Goal: Information Seeking & Learning: Learn about a topic

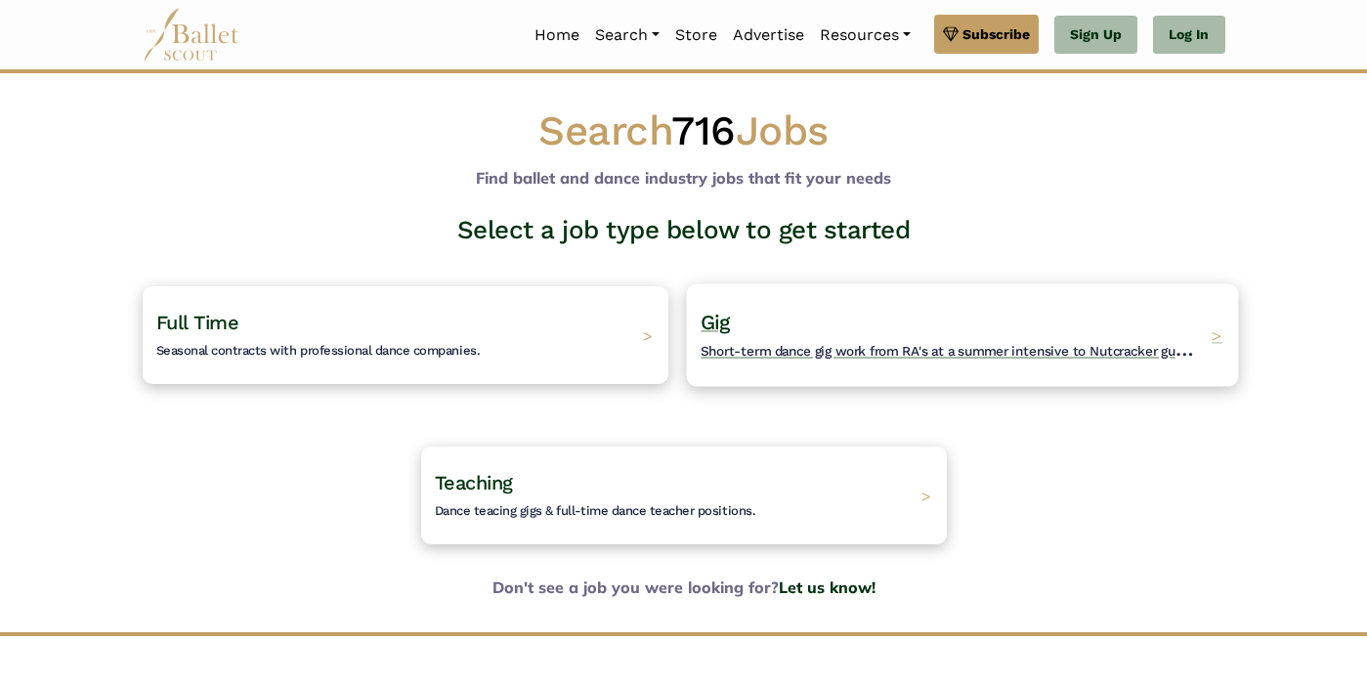
click at [792, 351] on span "Short-term dance gig work from RA's at a summer intensive to Nutcracker guestin…" at bounding box center [961, 348] width 523 height 24
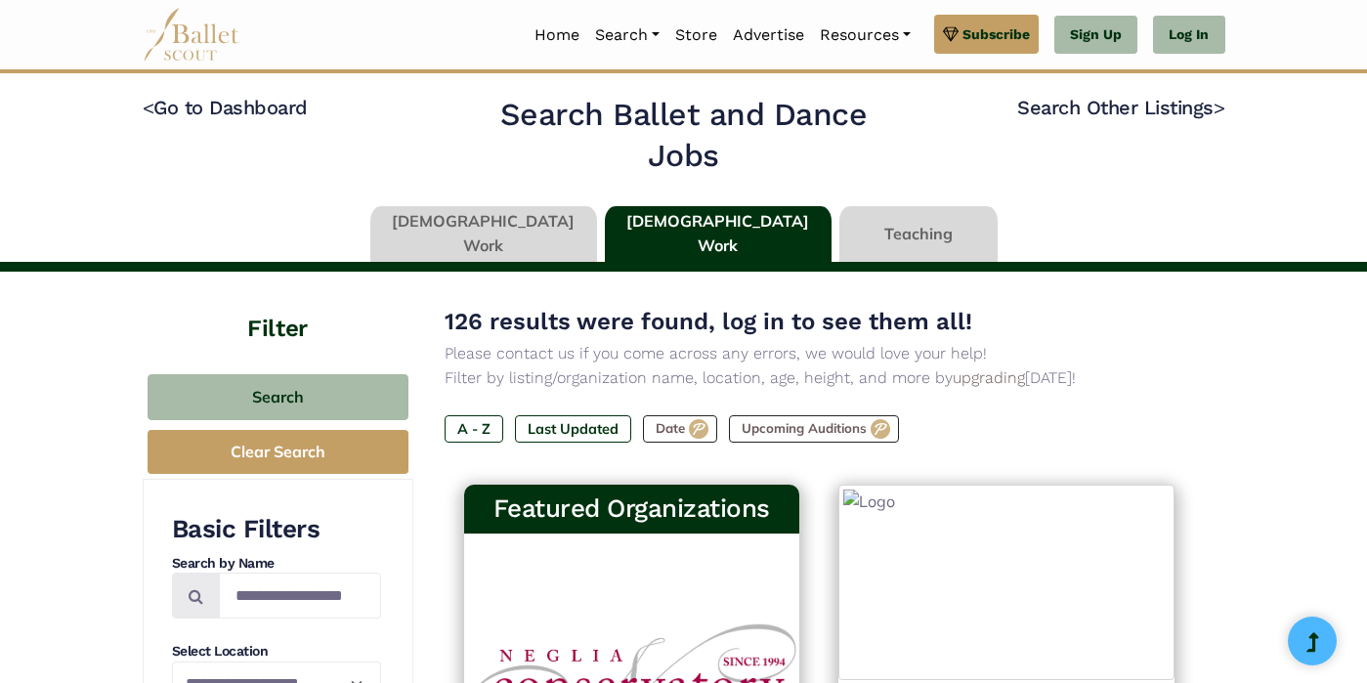
type input "******"
type input "*****"
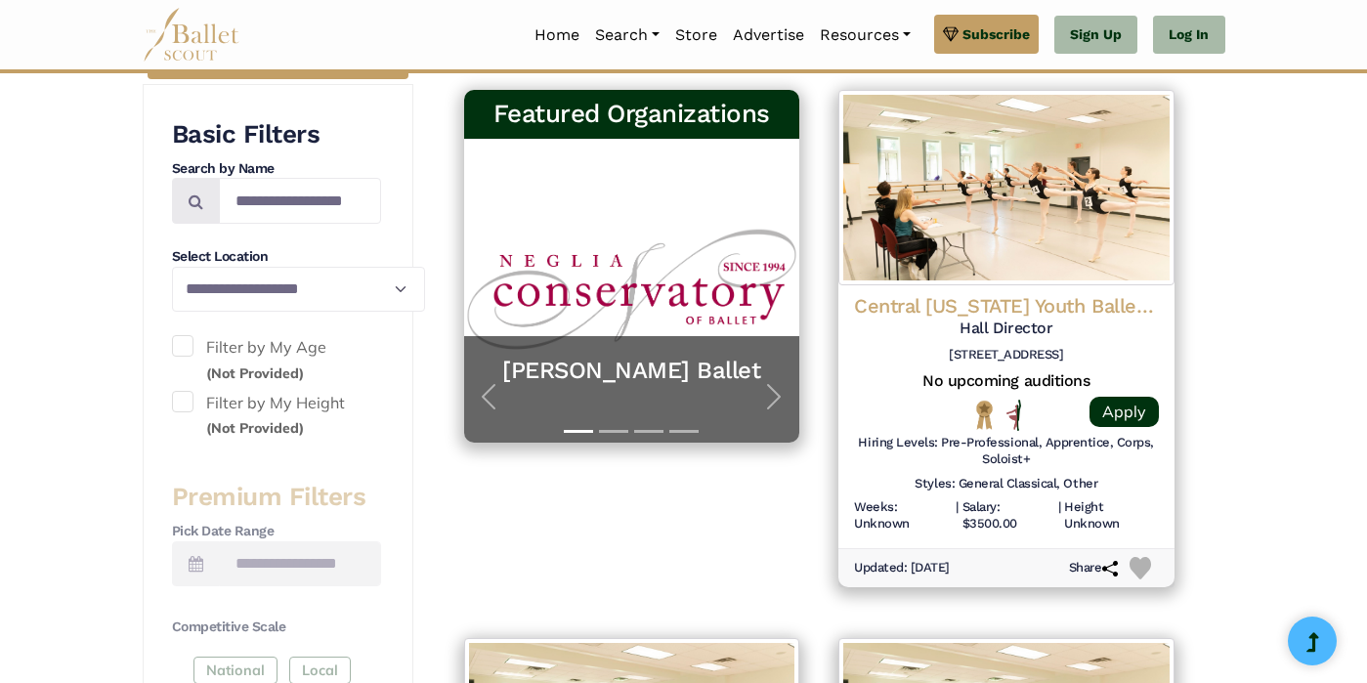
scroll to position [391, 0]
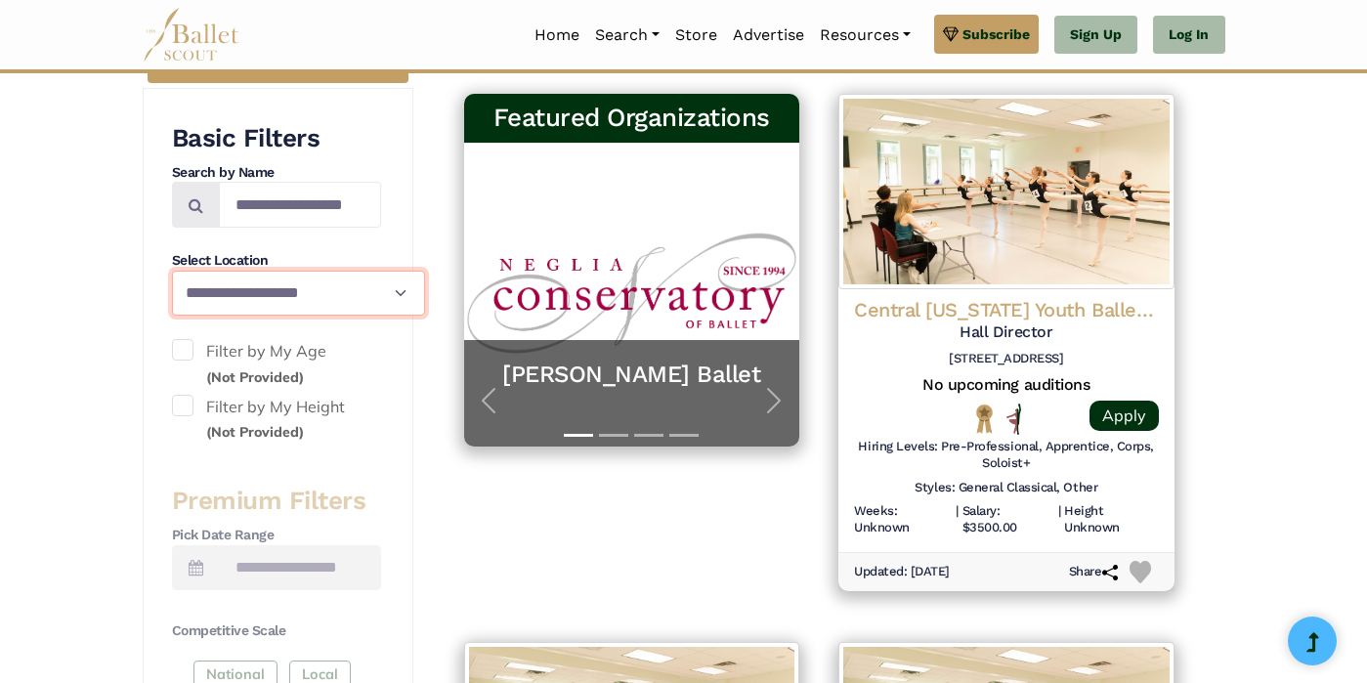
click at [172, 294] on select "**********" at bounding box center [298, 294] width 253 height 46
click at [305, 304] on select "**********" at bounding box center [298, 294] width 253 height 46
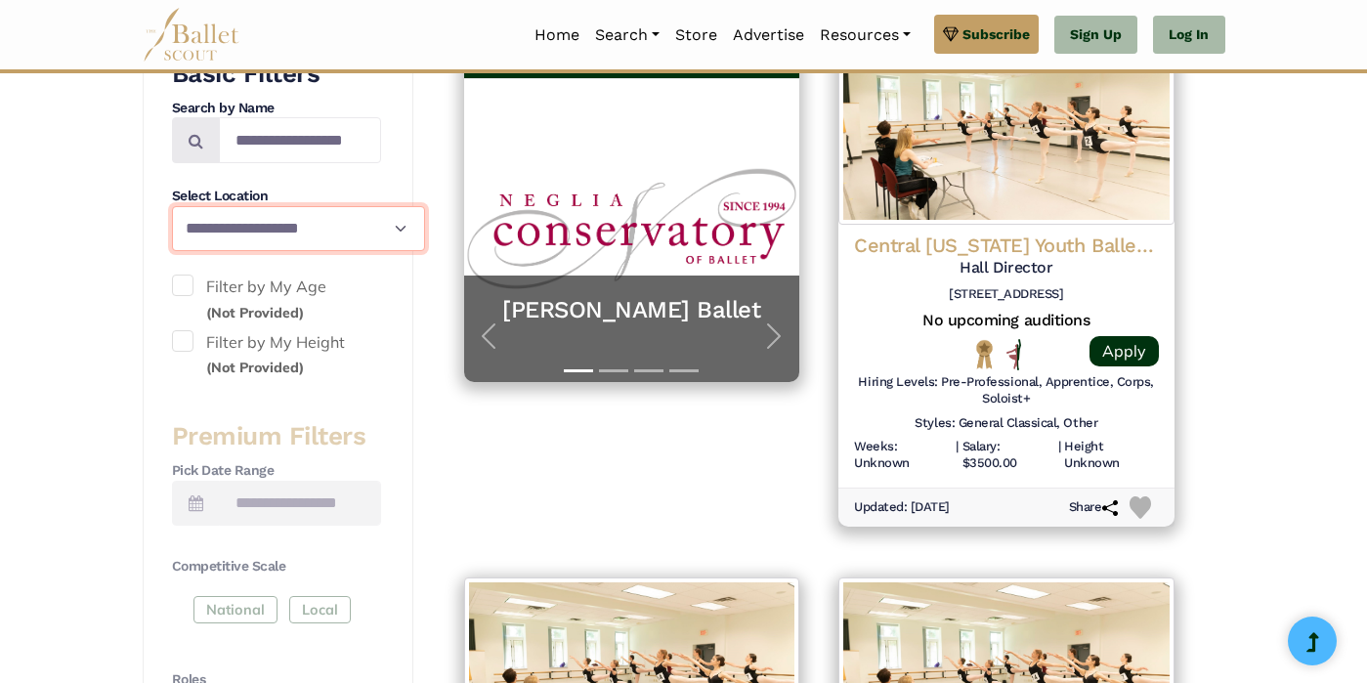
scroll to position [522, 0]
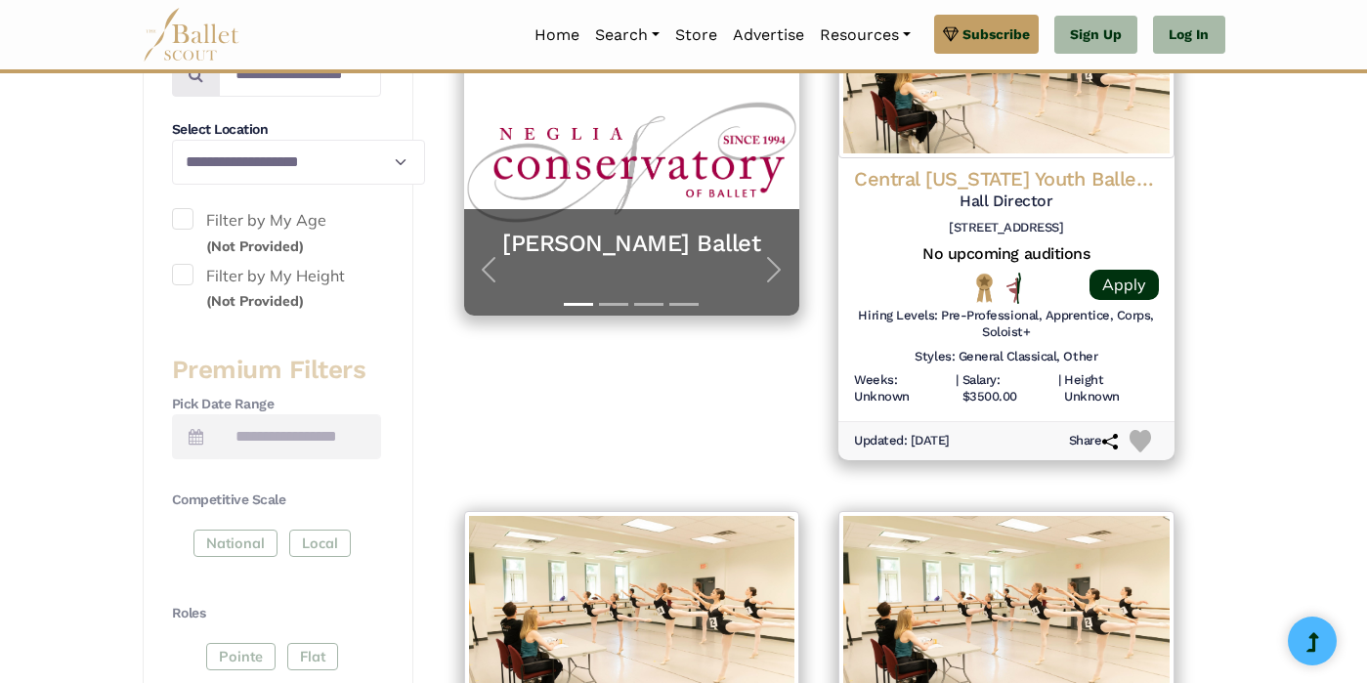
click at [172, 231] on label "Filter by My Age (Not Provided)" at bounding box center [276, 233] width 209 height 50
click at [172, 281] on span at bounding box center [182, 274] width 21 height 21
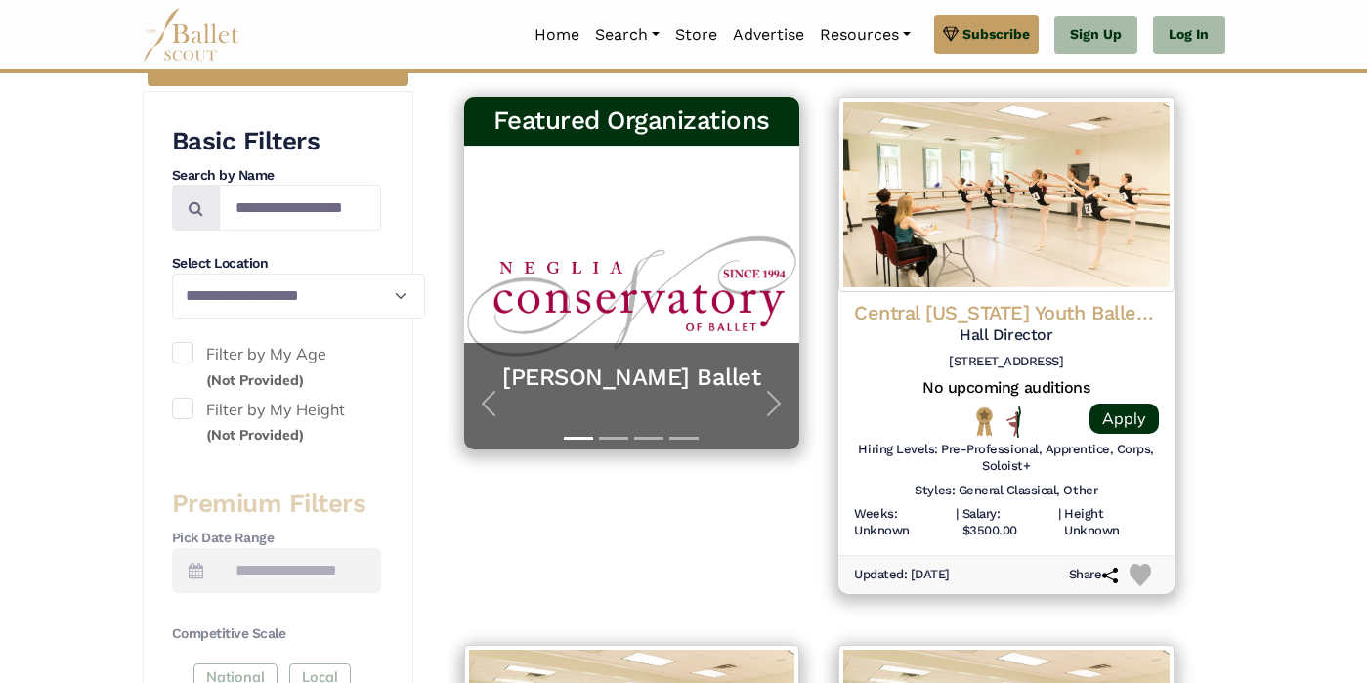
scroll to position [384, 0]
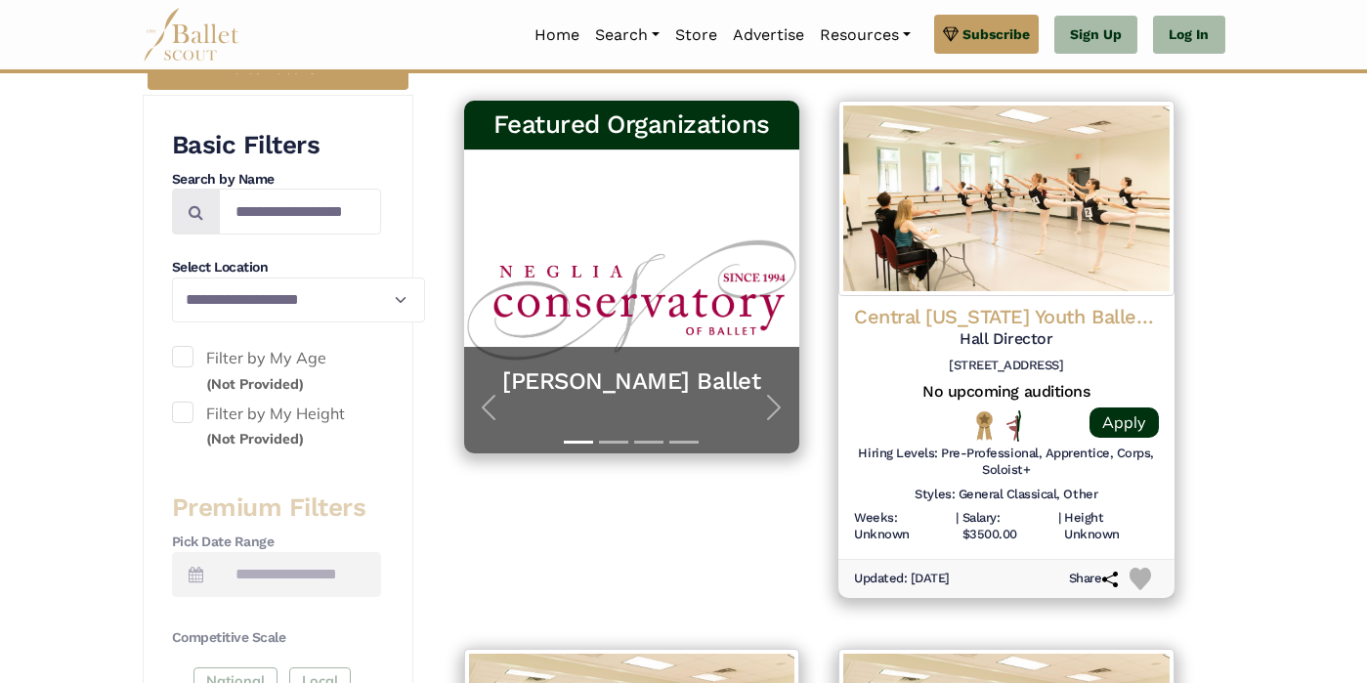
click at [172, 367] on span at bounding box center [182, 356] width 21 height 21
click at [172, 421] on span at bounding box center [182, 412] width 21 height 21
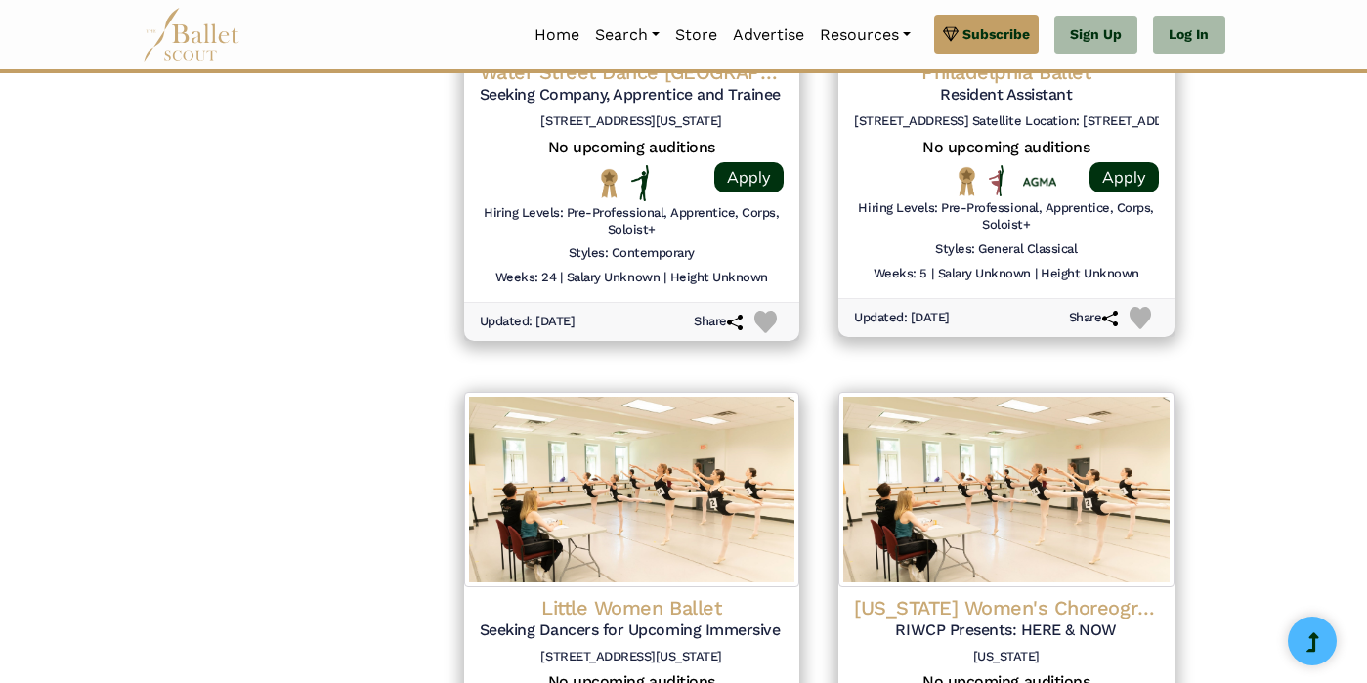
scroll to position [2783, 0]
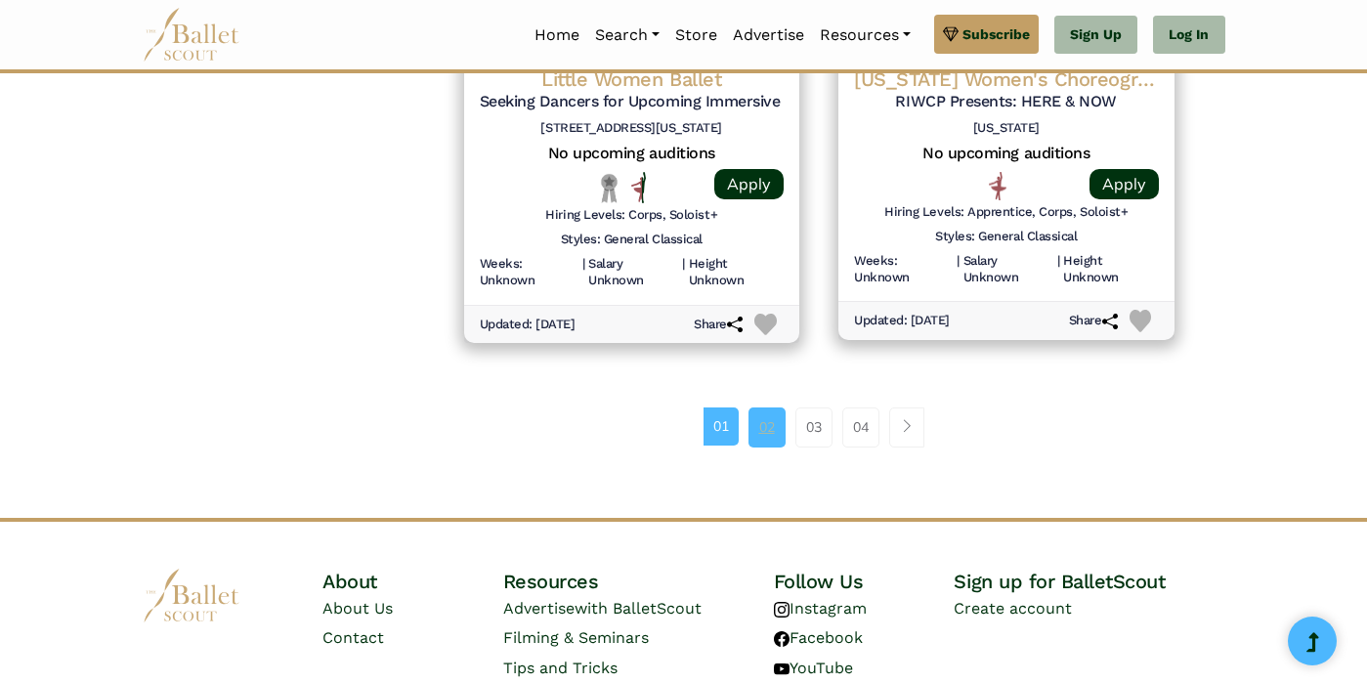
click at [775, 407] on link "02" at bounding box center [766, 426] width 37 height 39
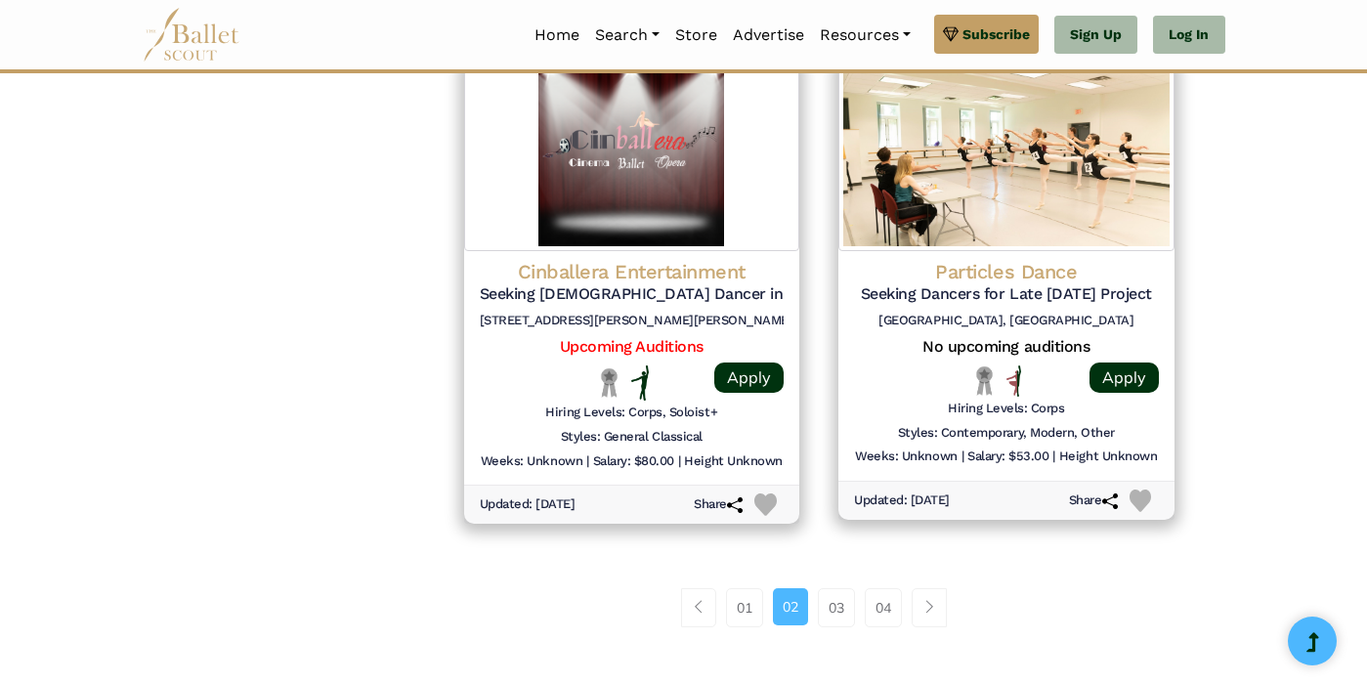
scroll to position [2553, 0]
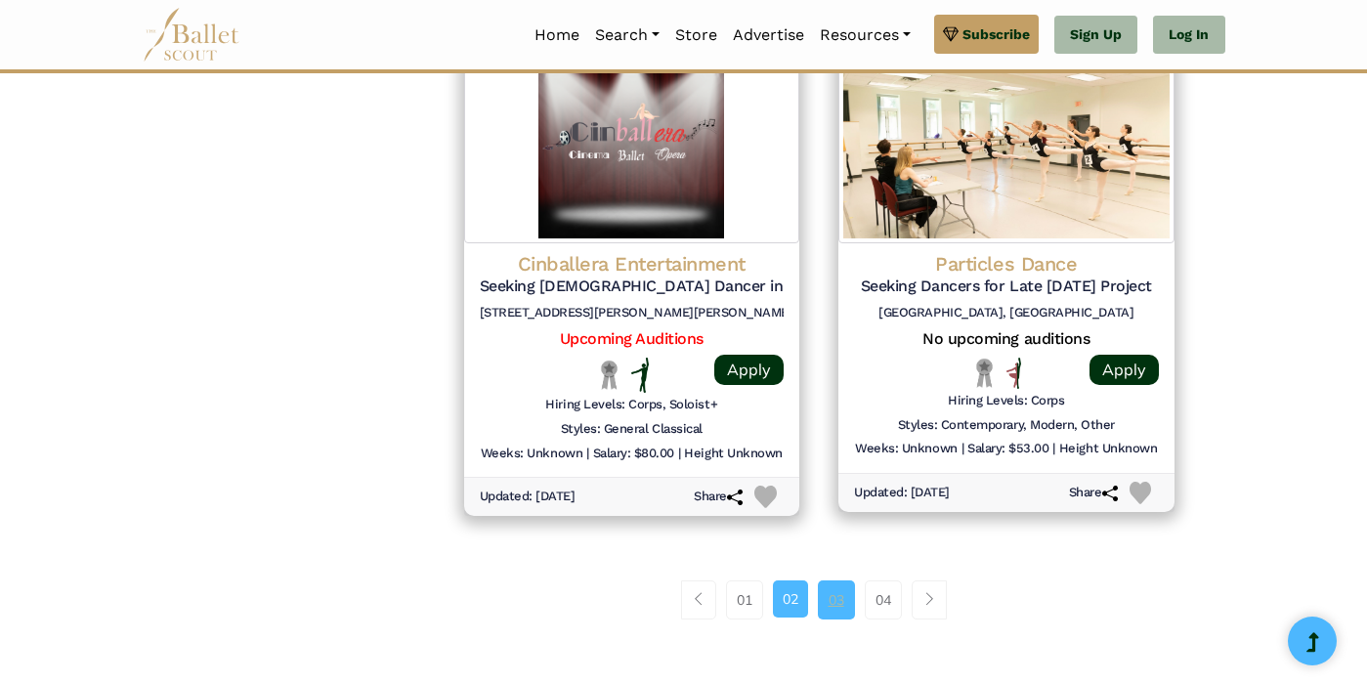
click at [855, 580] on link "03" at bounding box center [836, 599] width 37 height 39
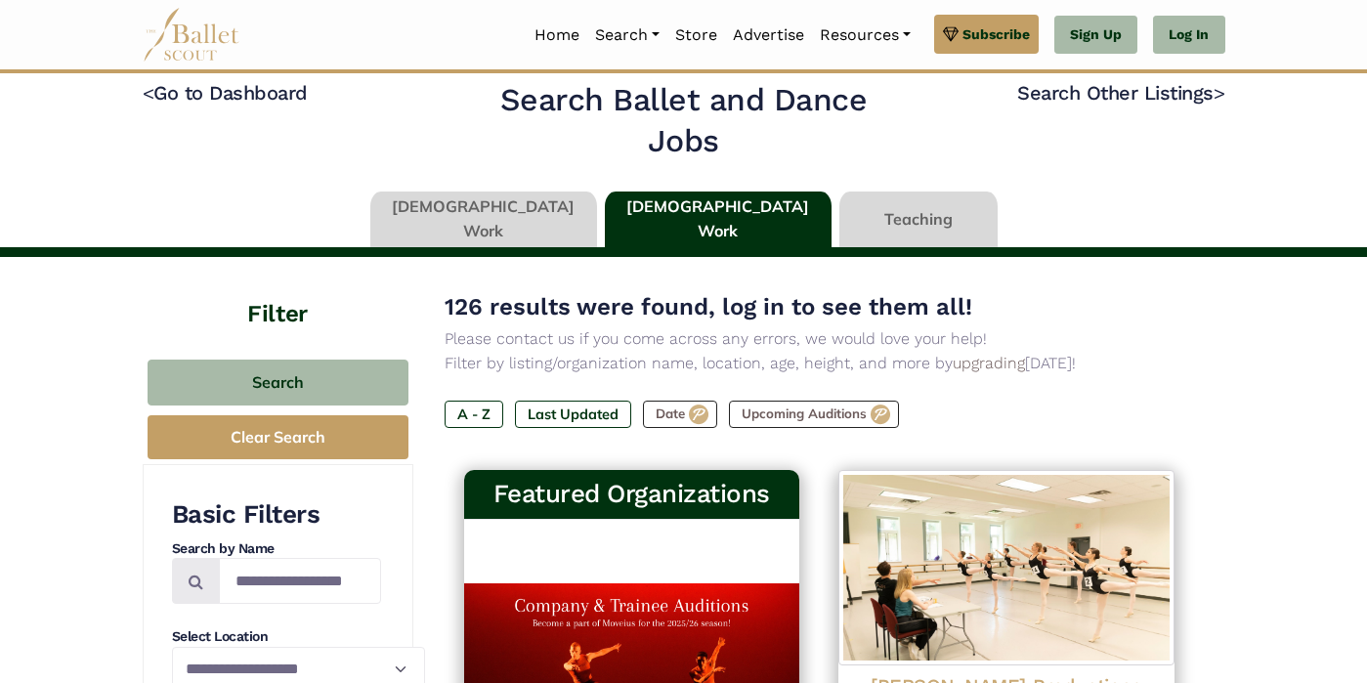
scroll to position [22, 0]
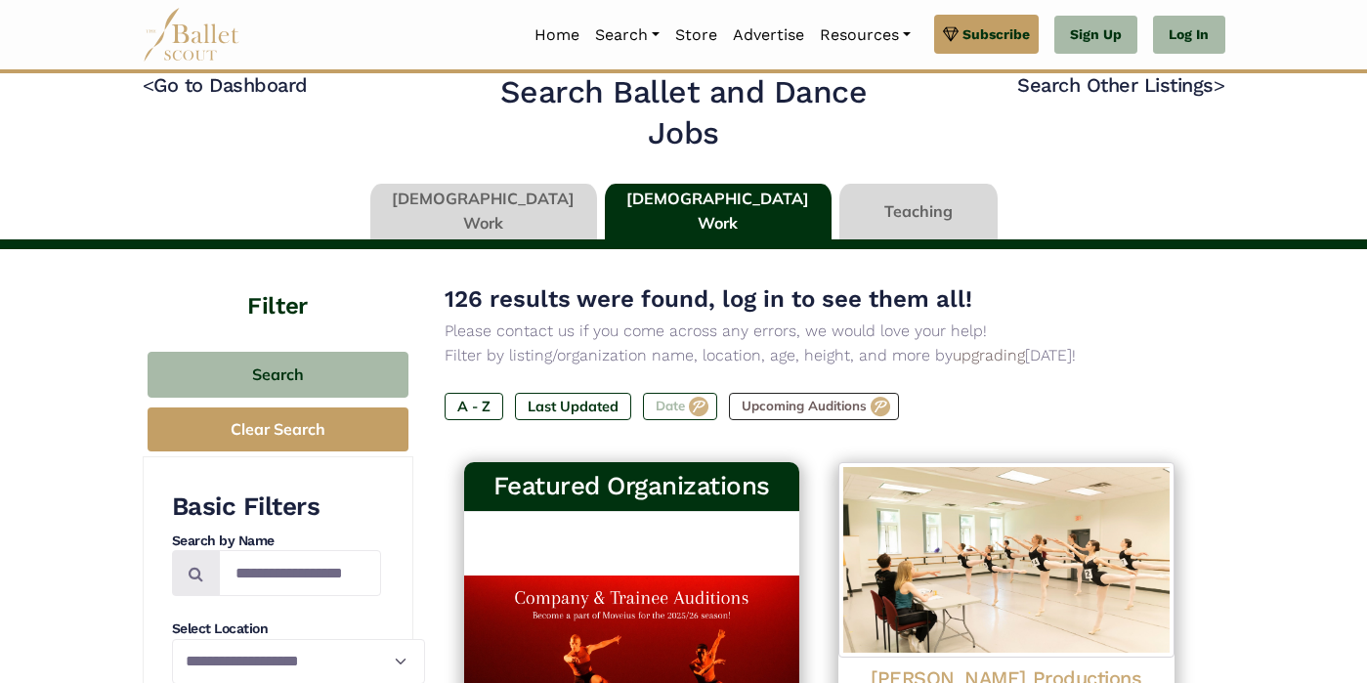
click at [643, 409] on label "Date" at bounding box center [680, 406] width 74 height 27
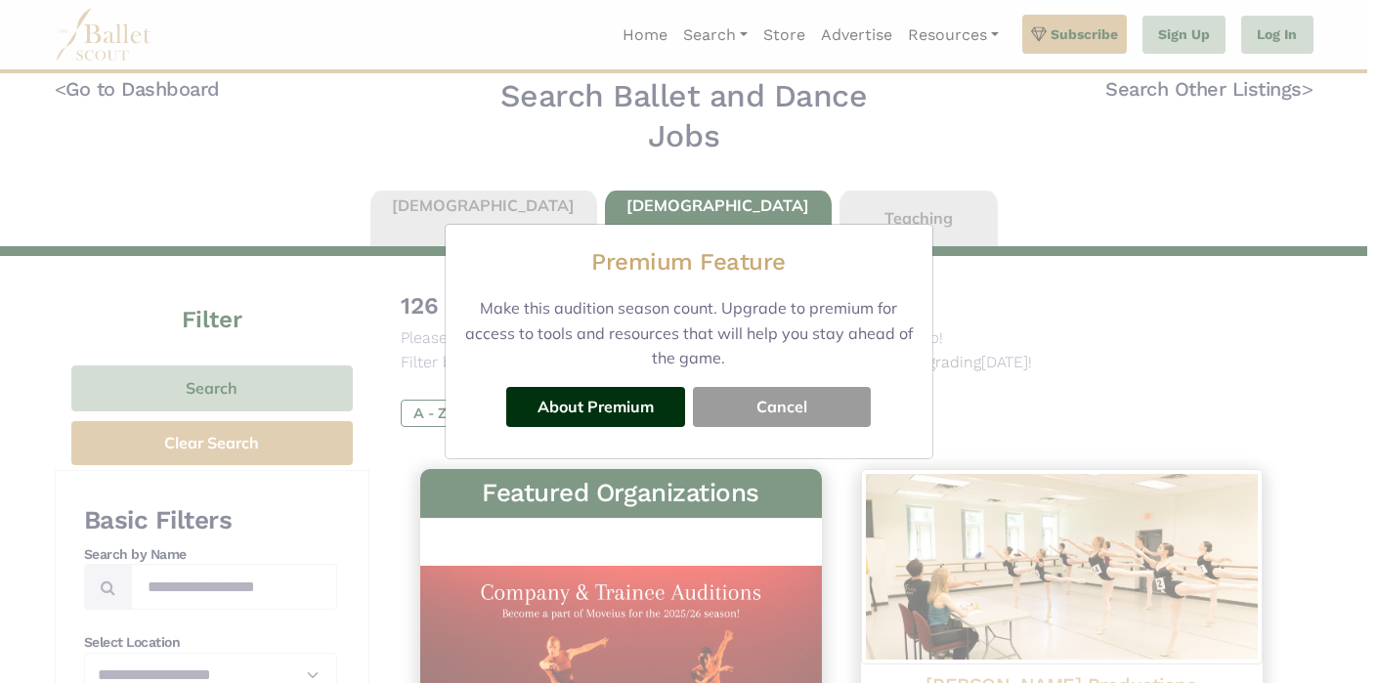
click at [792, 398] on button "Cancel" at bounding box center [782, 406] width 178 height 39
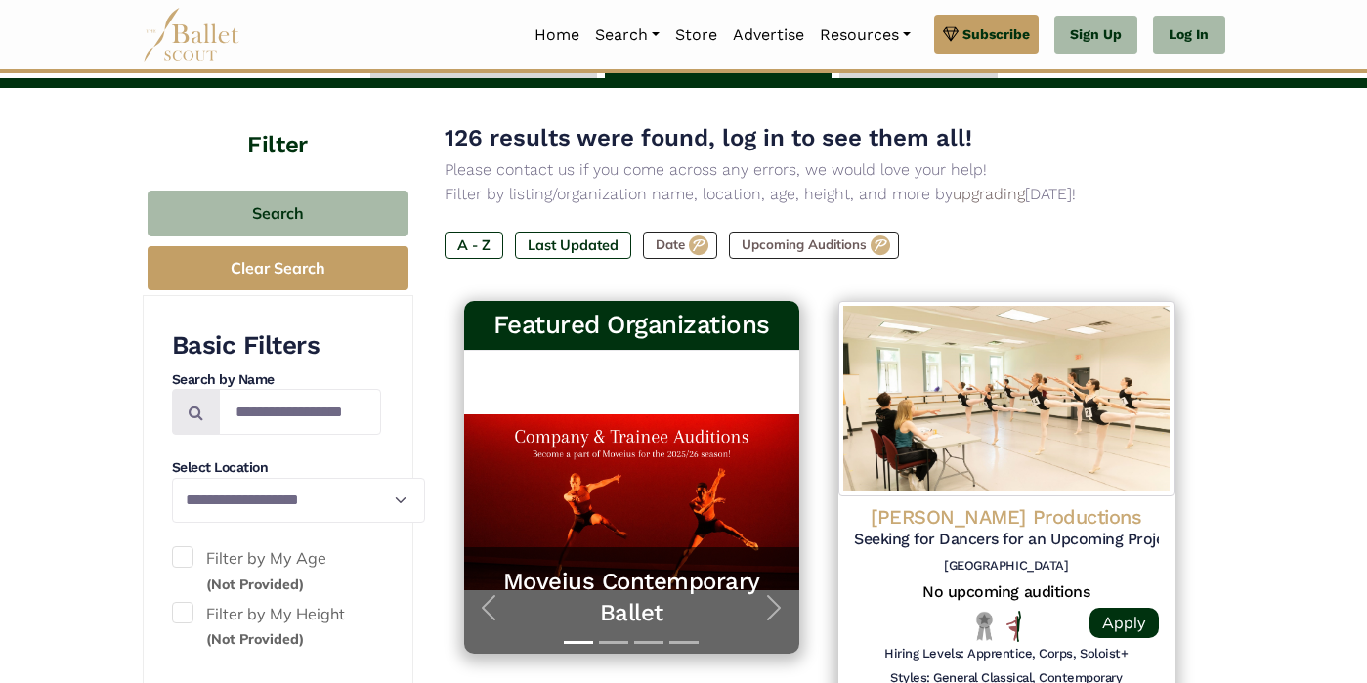
scroll to position [186, 0]
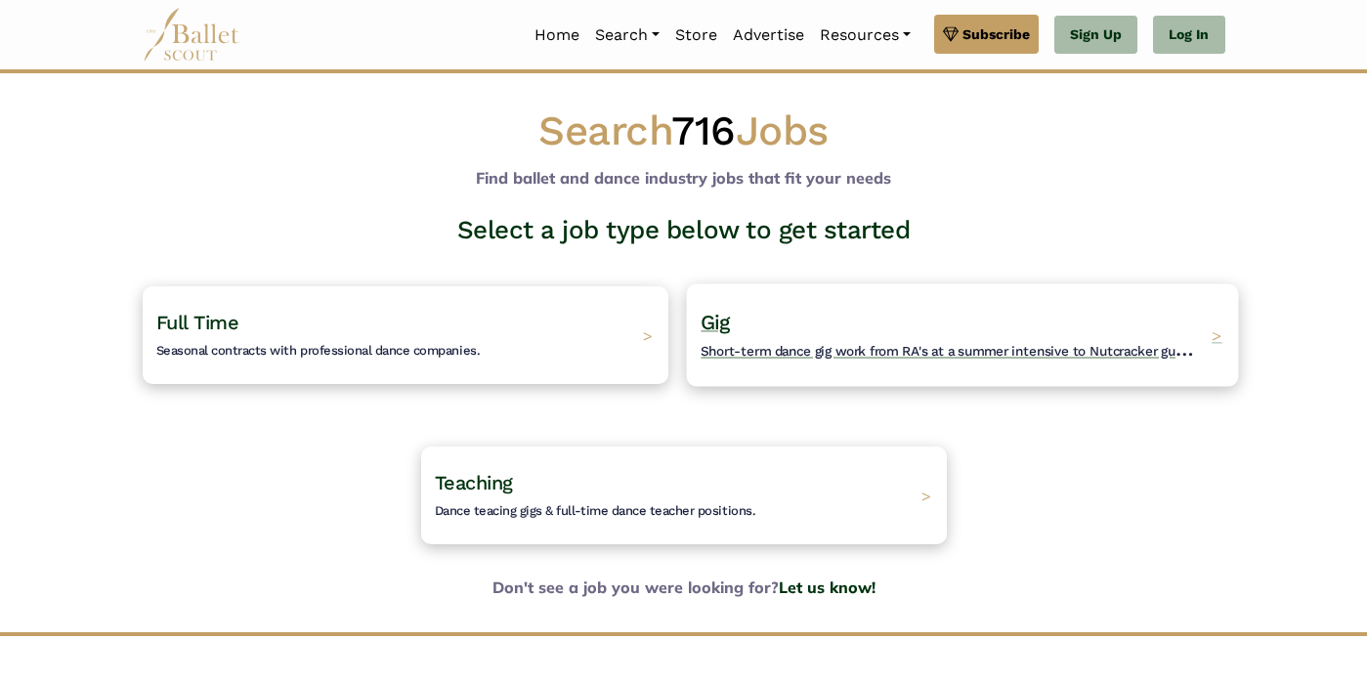
click at [911, 361] on div "Gig Short-term dance gig work from RA's at a summer intensive to Nutcracker gue…" at bounding box center [962, 334] width 552 height 103
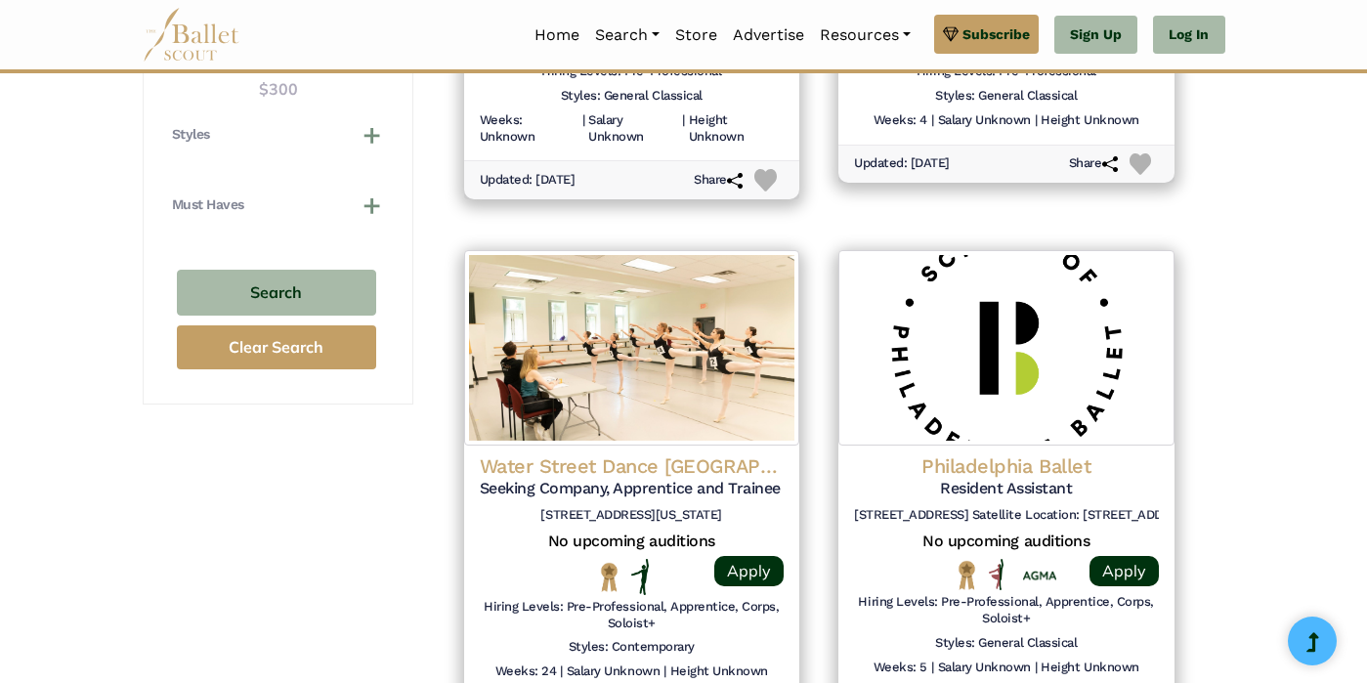
scroll to position [1860, 0]
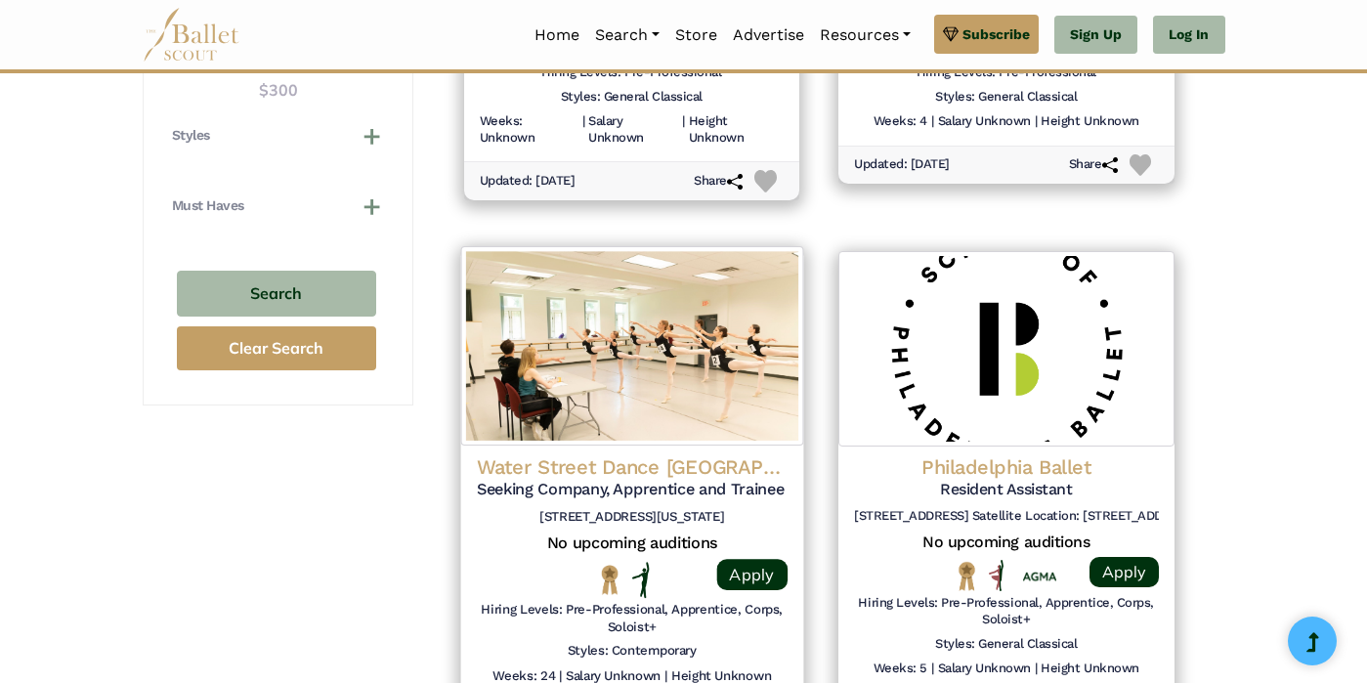
click at [629, 480] on h5 "Seeking Company, Apprentice and Trainee Dancers" at bounding box center [631, 490] width 311 height 21
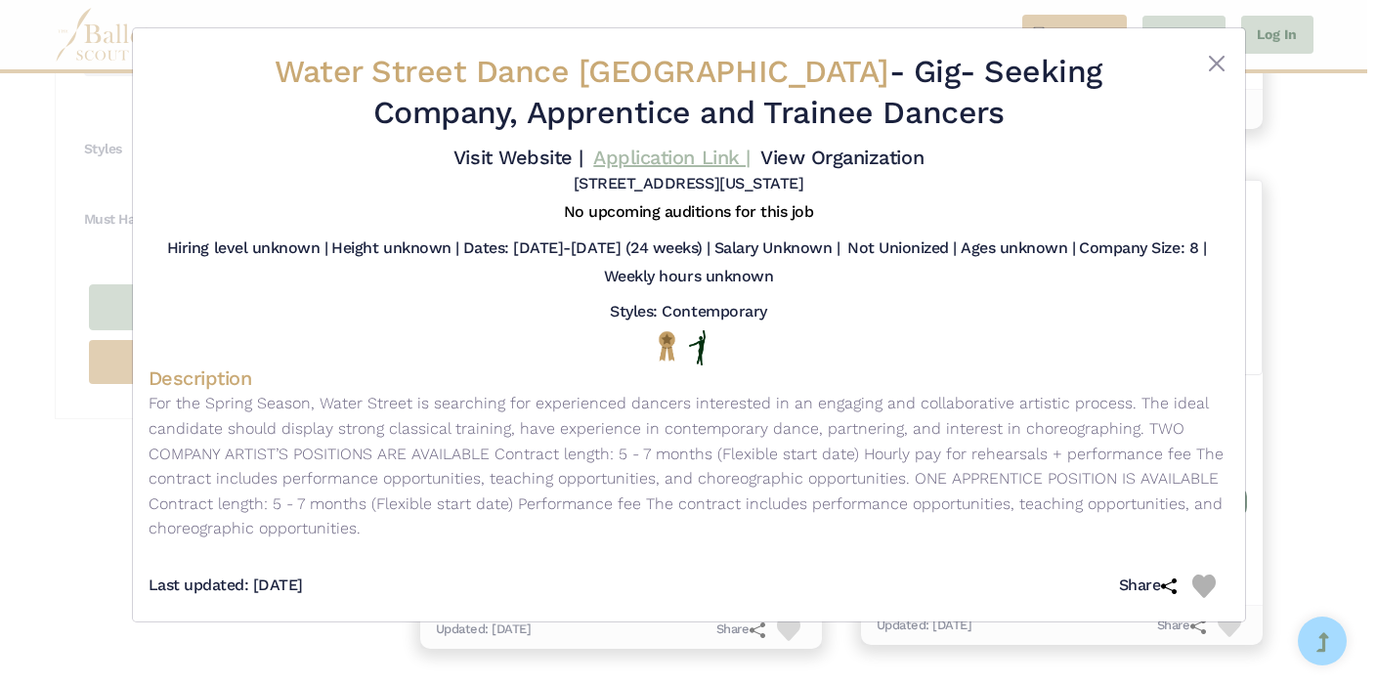
click at [629, 157] on link "Application Link |" at bounding box center [671, 157] width 156 height 23
click at [1215, 62] on button "Close" at bounding box center [1216, 63] width 23 height 23
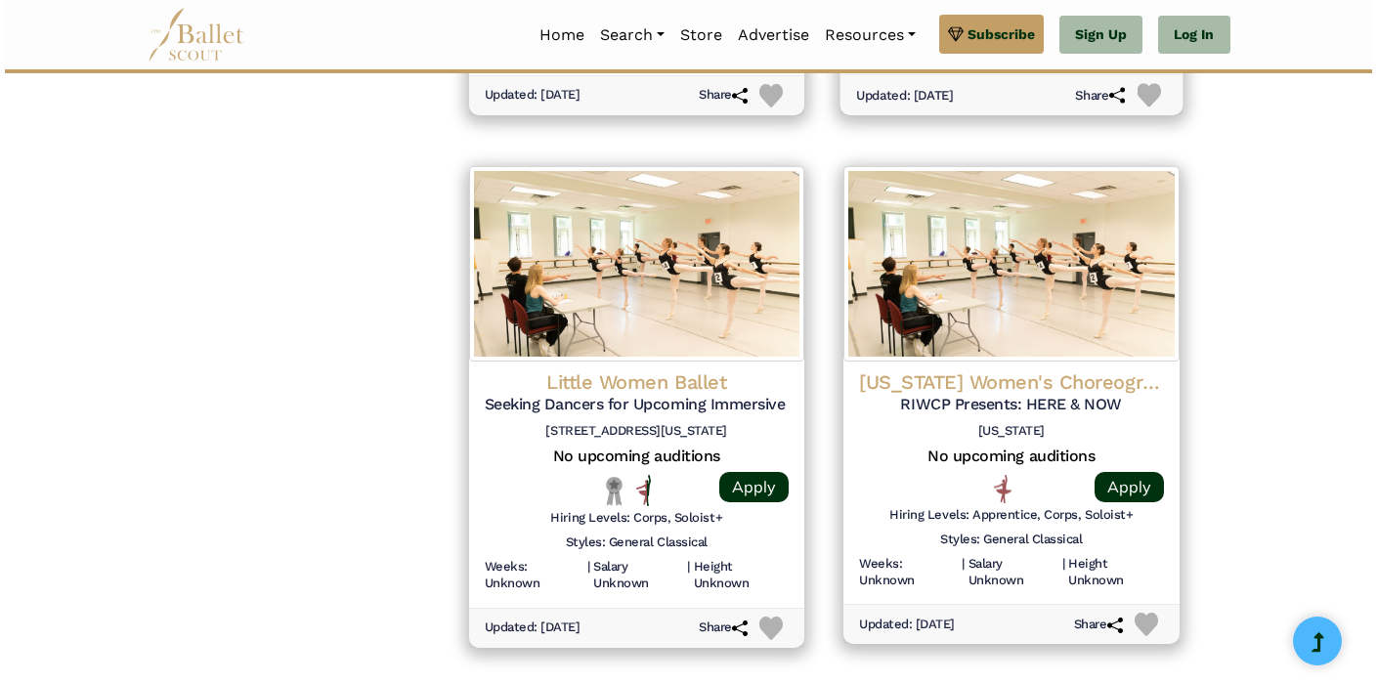
scroll to position [2493, 0]
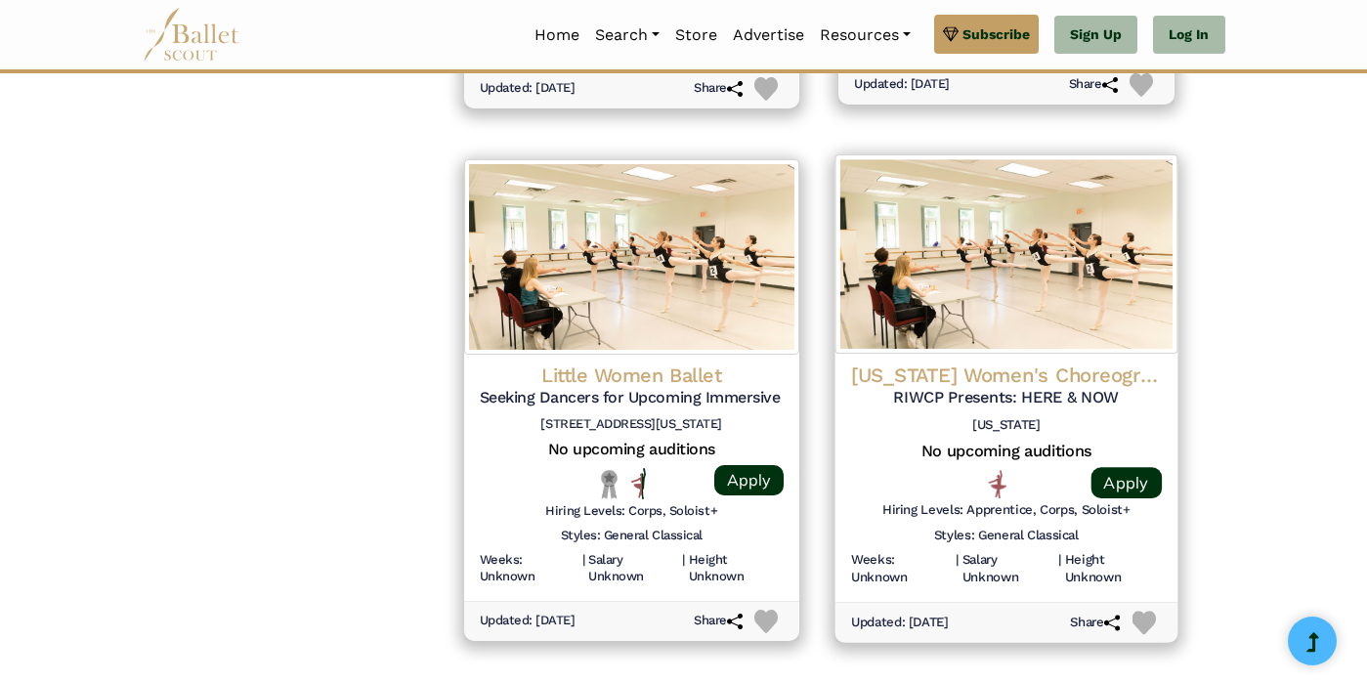
click at [1070, 361] on h4 "[US_STATE] Women's Choreography Project" at bounding box center [1006, 374] width 311 height 26
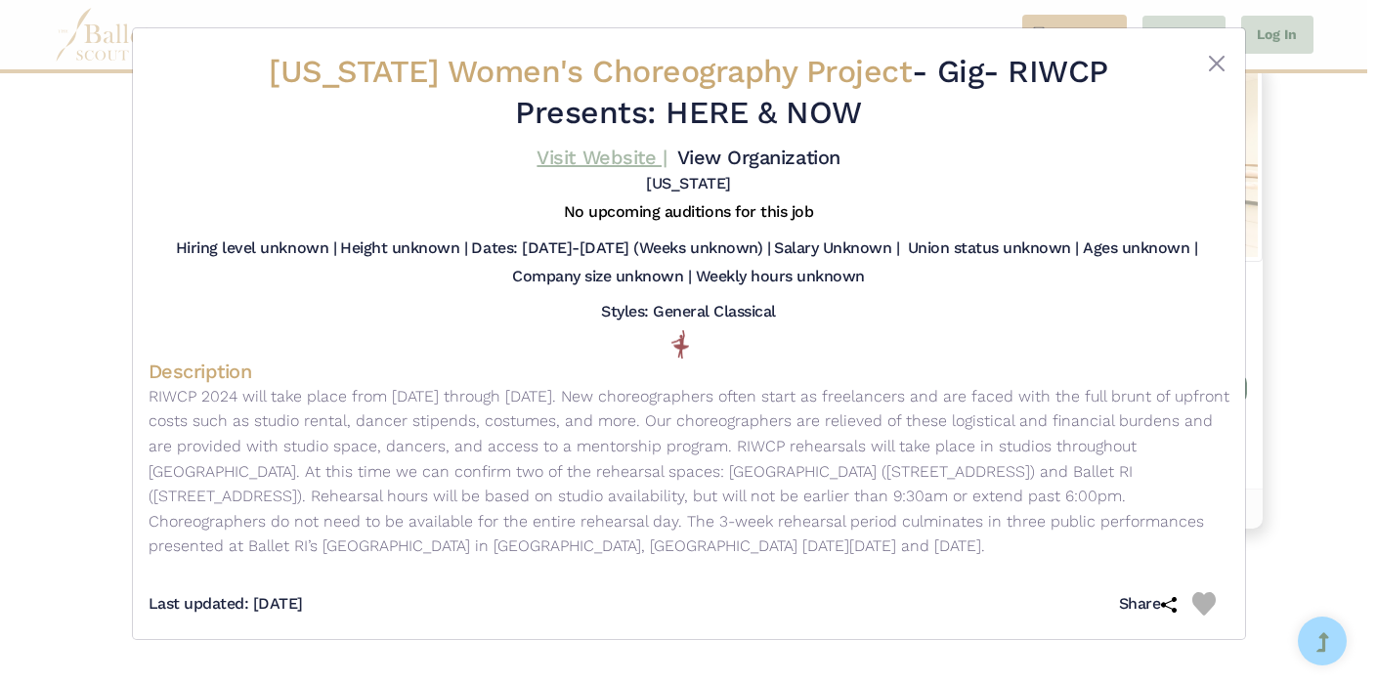
click at [598, 154] on link "Visit Website |" at bounding box center [601, 157] width 130 height 23
click at [731, 154] on link "View Organization" at bounding box center [758, 157] width 163 height 23
drag, startPoint x: 912, startPoint y: 80, endPoint x: 216, endPoint y: 99, distance: 696.8
click at [216, 99] on div "Rhode Island Women's Choreography Project - Gig - RIWCP Presents: HERE & NOW Vi…" at bounding box center [688, 123] width 1081 height 158
copy div "[US_STATE] Women's Choreography Project"
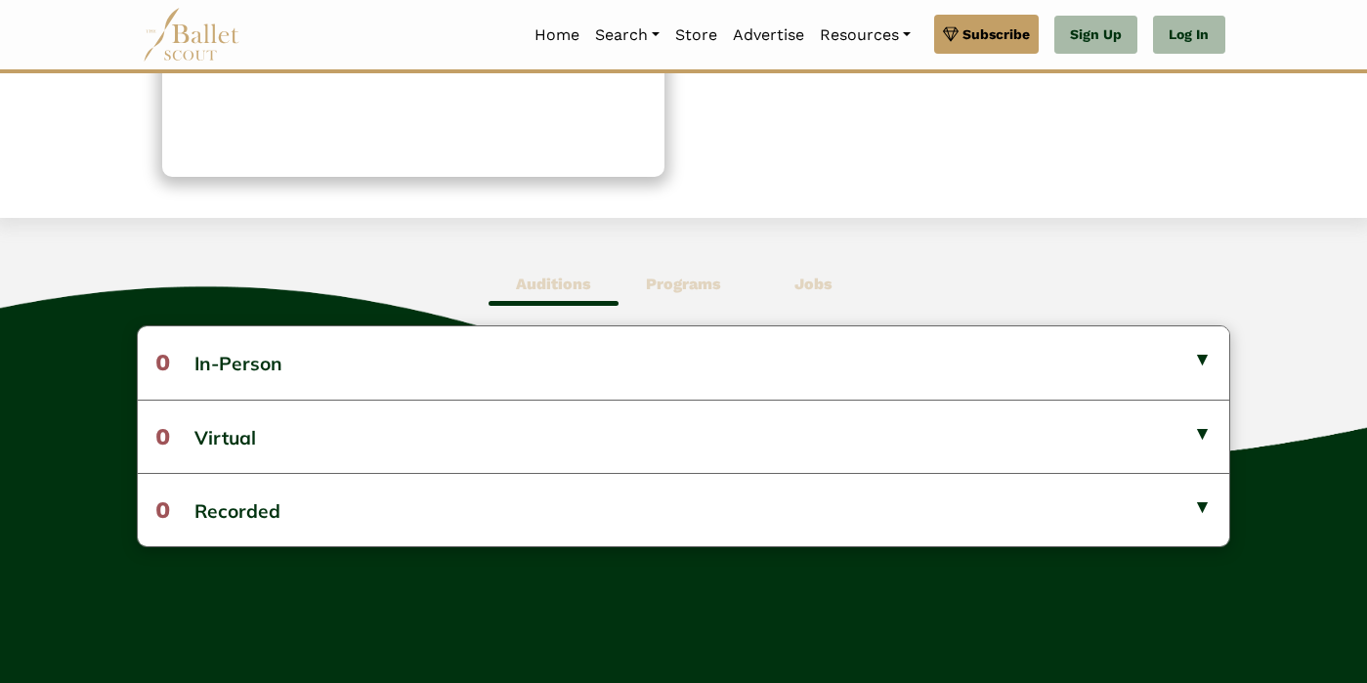
scroll to position [537, 0]
